Goal: Navigation & Orientation: Find specific page/section

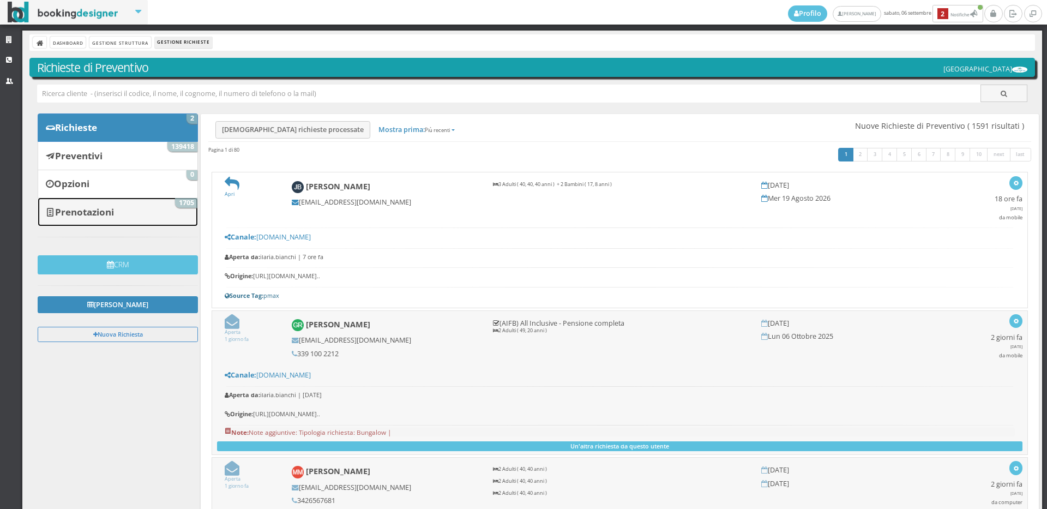
click at [133, 211] on link "Prenotazioni 1705" at bounding box center [118, 211] width 160 height 28
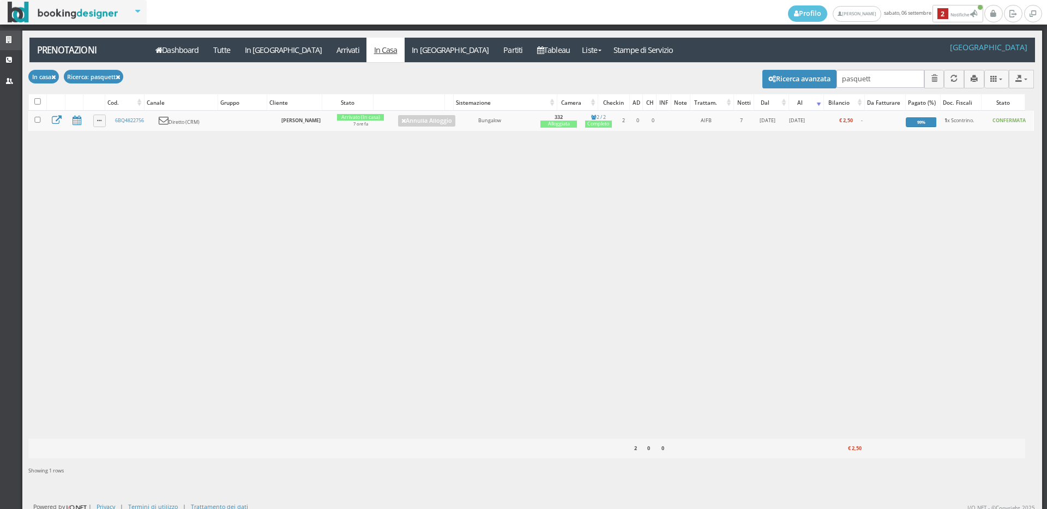
click at [0, 33] on link "Strutture" at bounding box center [11, 41] width 22 height 20
